Goal: Task Accomplishment & Management: Manage account settings

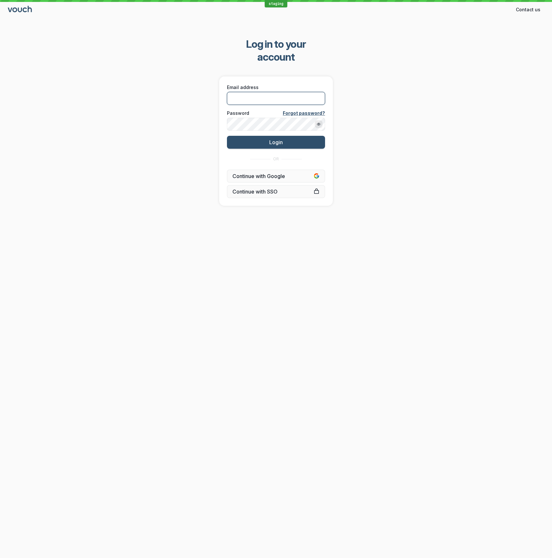
click at [267, 92] on input "Email address" at bounding box center [276, 98] width 98 height 13
click at [0, 558] on com-1password-button at bounding box center [0, 558] width 0 height 0
type input "[EMAIL_ADDRESS][DOMAIN_NAME]"
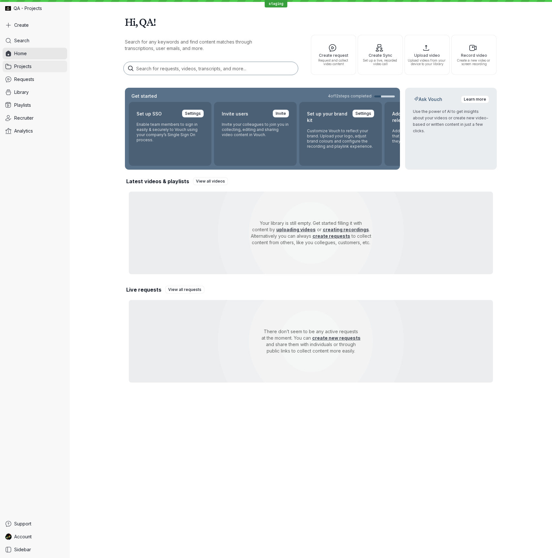
click at [42, 63] on link "Projects" at bounding box center [35, 67] width 65 height 12
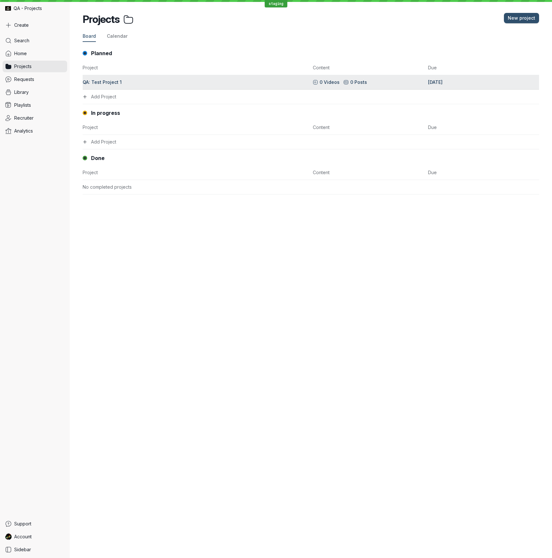
click at [97, 83] on div "QA: Test Project 1" at bounding box center [196, 82] width 226 height 6
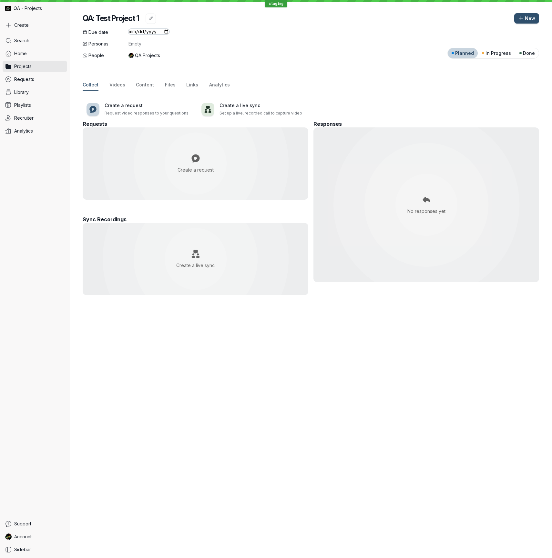
click at [138, 32] on input "[DATE]" at bounding box center [148, 31] width 41 height 5
click at [166, 32] on input "[DATE]" at bounding box center [148, 31] width 41 height 5
type input "[DATE]"
click at [272, 29] on div "Due date [DATE] Personas Empty People QA Projects Planned In Progress Done" at bounding box center [311, 44] width 456 height 30
click at [167, 33] on input "[DATE]" at bounding box center [148, 31] width 41 height 5
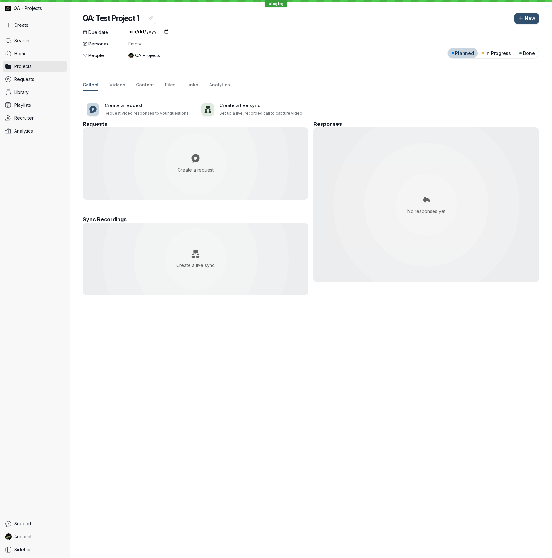
click at [310, 34] on div "Due date [DATE] Personas Empty People QA Projects Planned In Progress Done" at bounding box center [311, 44] width 456 height 30
click at [150, 31] on input "[DATE]" at bounding box center [148, 31] width 41 height 5
click at [133, 33] on input "[DATE]" at bounding box center [148, 31] width 41 height 5
drag, startPoint x: 355, startPoint y: 53, endPoint x: 325, endPoint y: 50, distance: 30.1
click at [334, 52] on div "Due date [DATE] Personas Empty People QA Projects Planned In Progress Done" at bounding box center [311, 44] width 456 height 30
